Goal: Find specific page/section: Find specific page/section

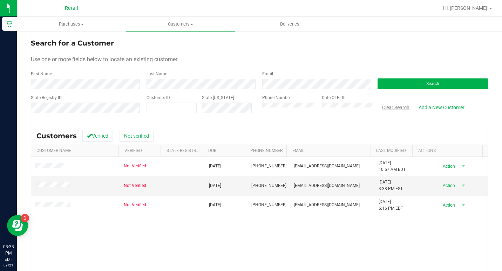
click at [388, 107] on button "Clear Search" at bounding box center [396, 108] width 36 height 12
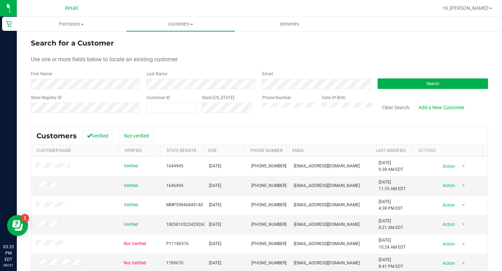
click at [140, 51] on form "Search for a Customer Use one or more fields below to locate an existing custom…" at bounding box center [259, 79] width 457 height 82
click at [304, 47] on div "Search for a Customer" at bounding box center [259, 43] width 457 height 11
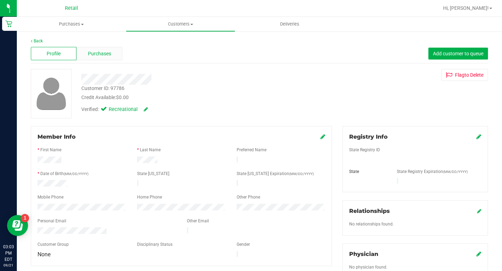
click at [81, 48] on div "Purchases" at bounding box center [99, 53] width 46 height 13
